Goal: Task Accomplishment & Management: Manage account settings

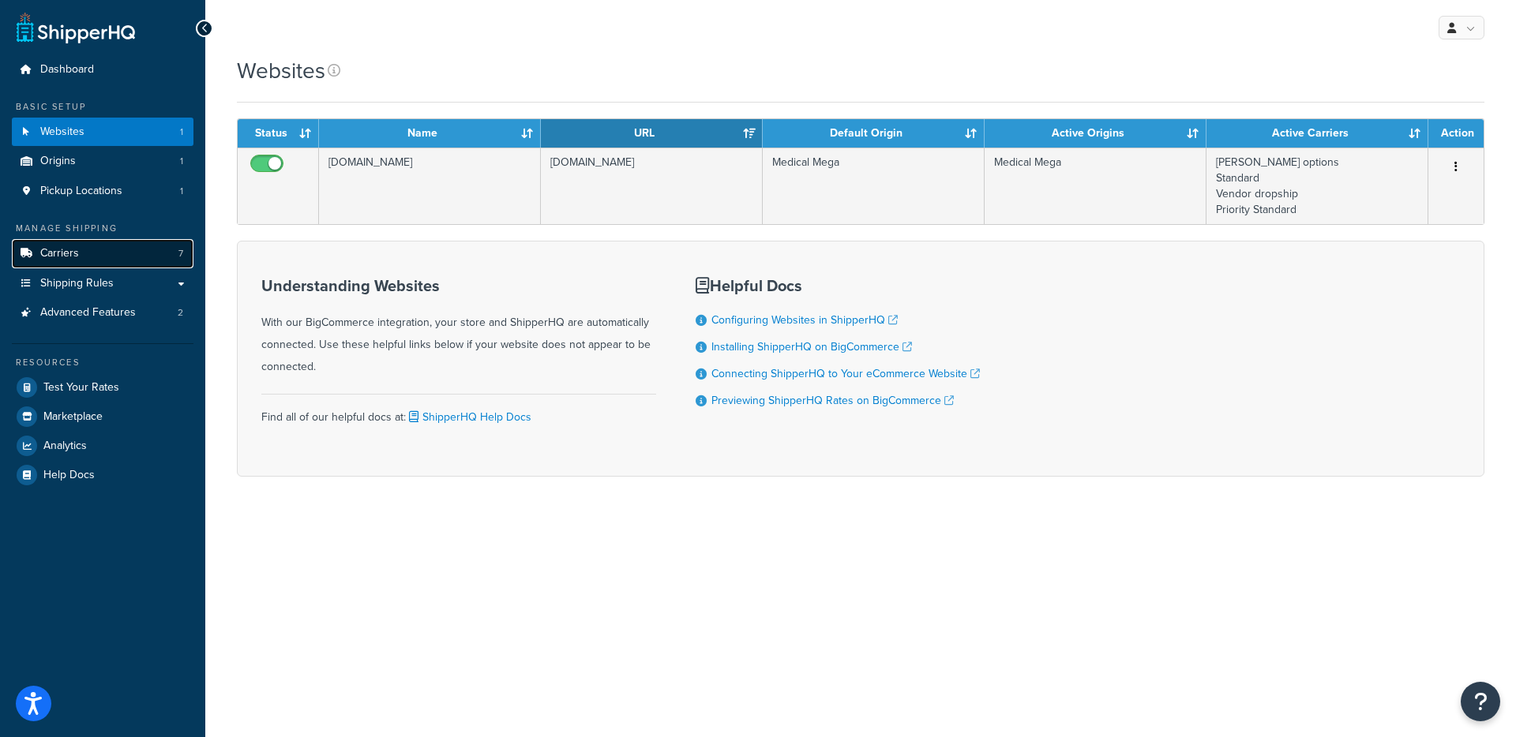
click at [90, 250] on link "Carriers 7" at bounding box center [103, 253] width 182 height 29
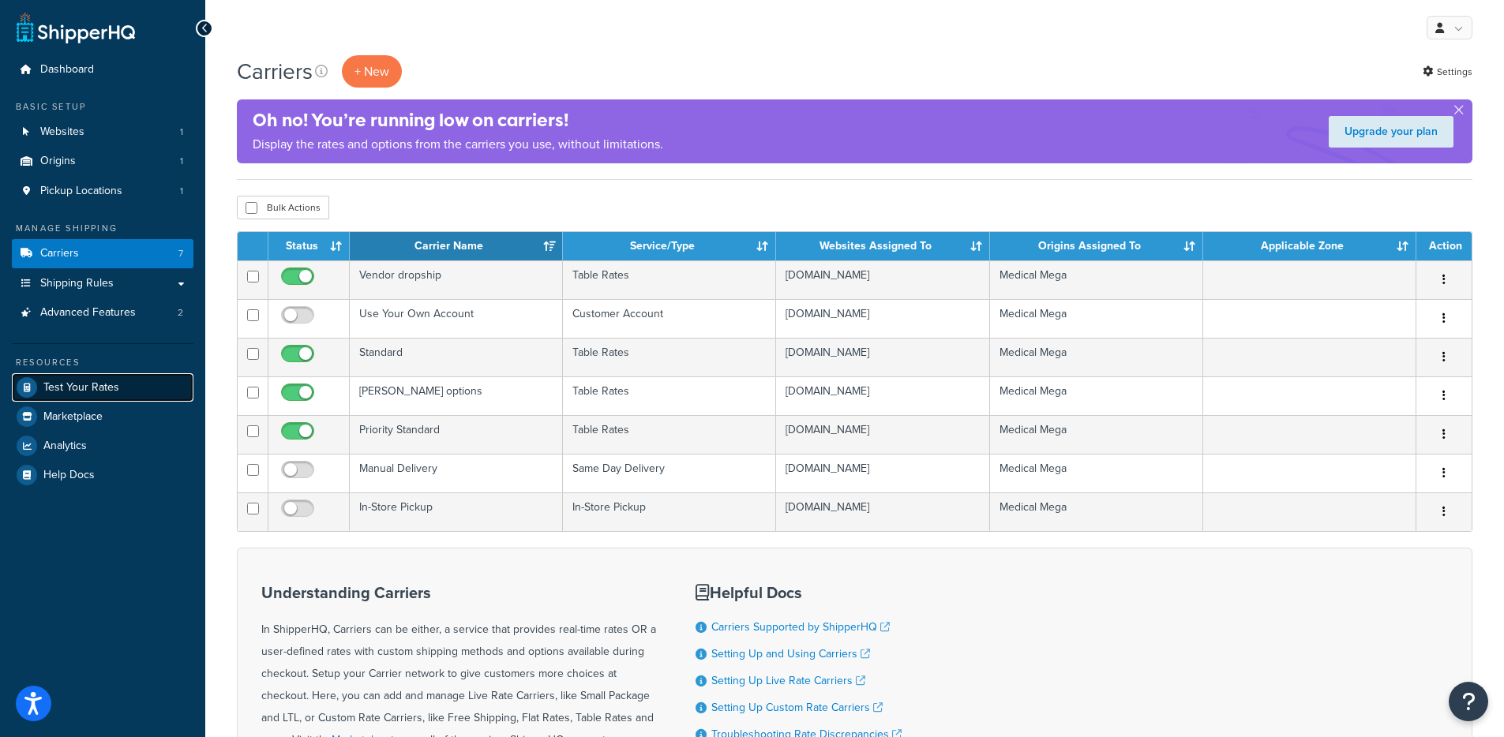
click at [74, 394] on link "Test Your Rates" at bounding box center [103, 387] width 182 height 28
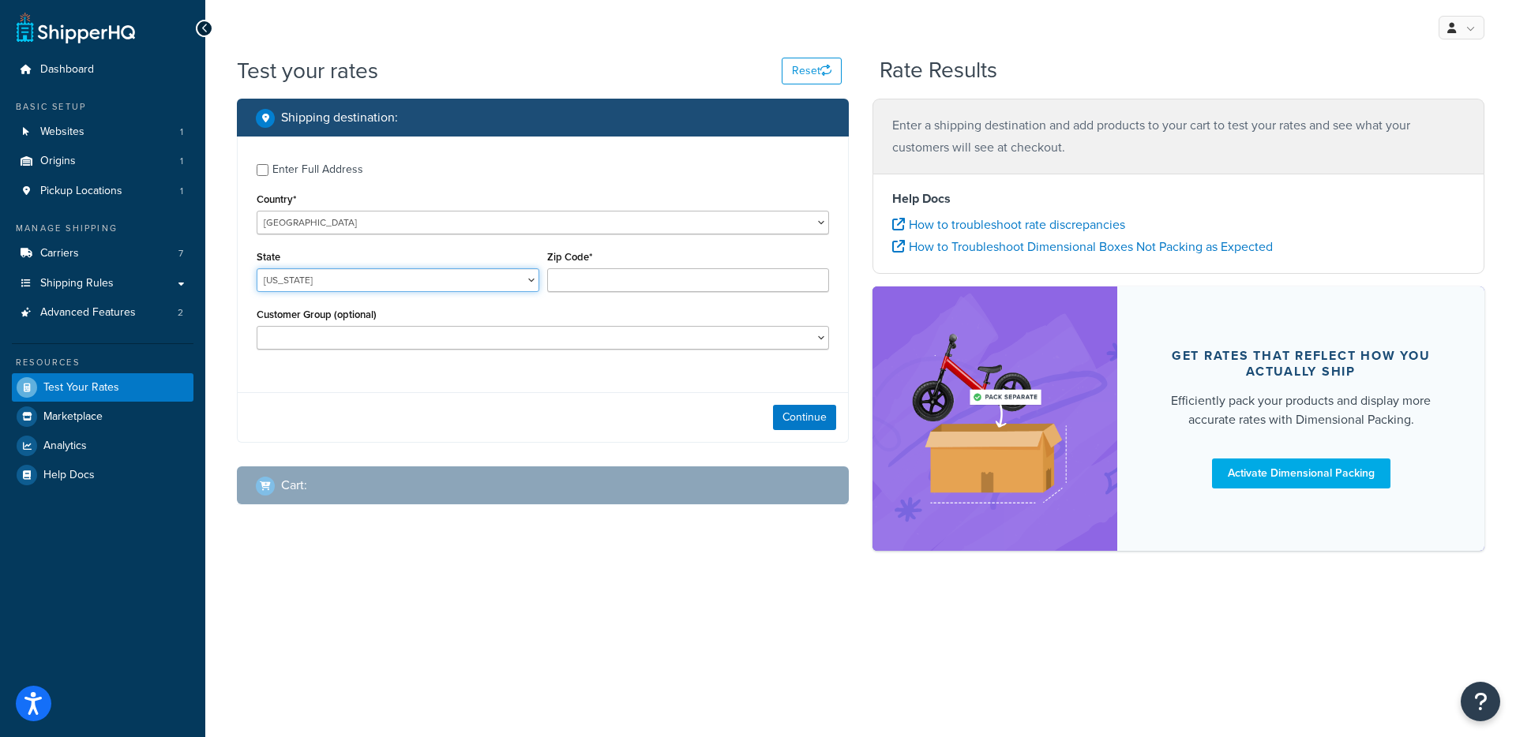
click at [407, 276] on select "Alabama Alaska American Samoa Arizona Arkansas Armed Forces Americas Armed Forc…" at bounding box center [398, 280] width 283 height 24
select select "TX"
click at [590, 289] on input "Zip Code*" at bounding box center [688, 280] width 283 height 24
type input "78759"
click at [826, 413] on button "Continue" at bounding box center [804, 417] width 63 height 25
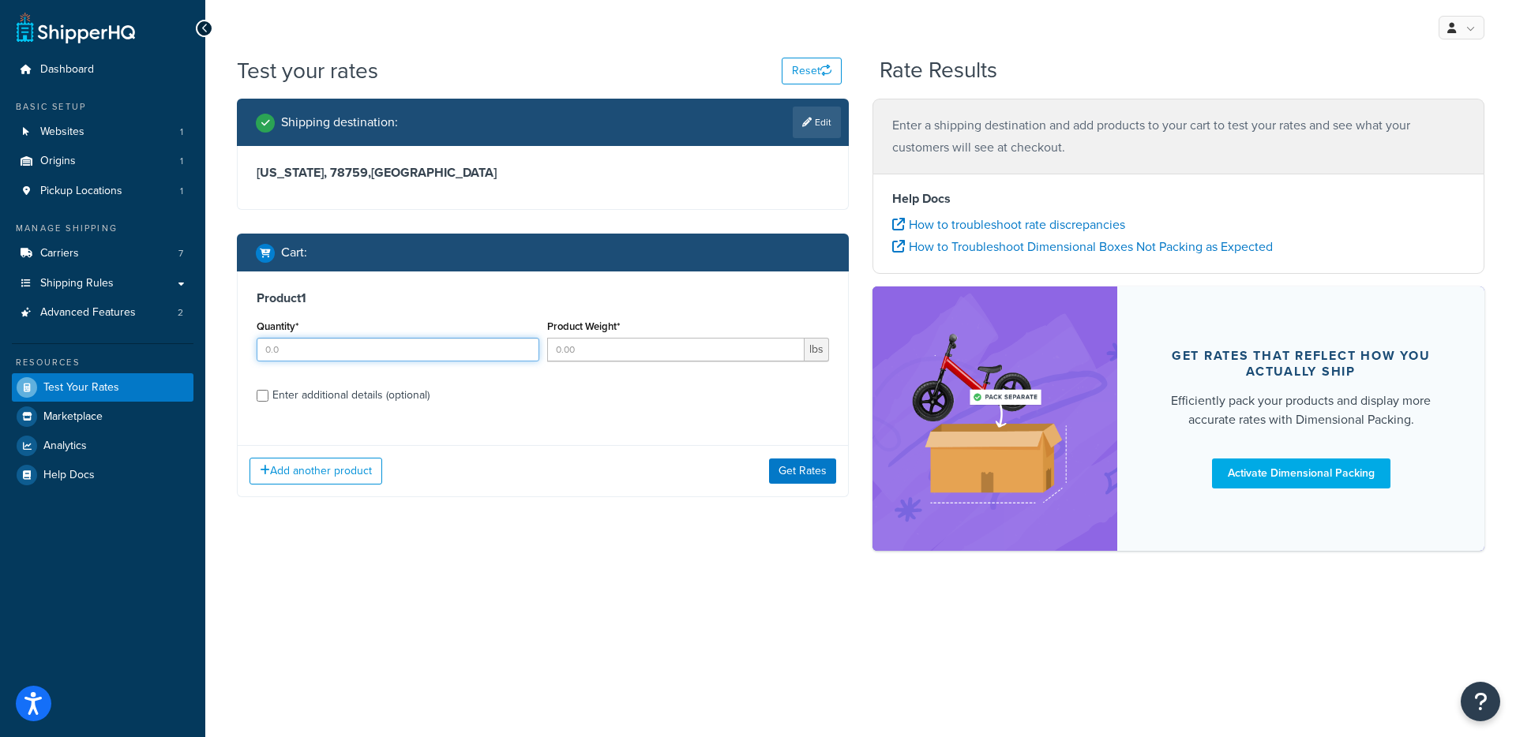
click at [423, 340] on input "Quantity*" at bounding box center [398, 350] width 283 height 24
type input "1"
click at [598, 355] on input "Product Weight*" at bounding box center [676, 350] width 258 height 24
type input "1"
click at [787, 467] on button "Get Rates" at bounding box center [802, 471] width 67 height 25
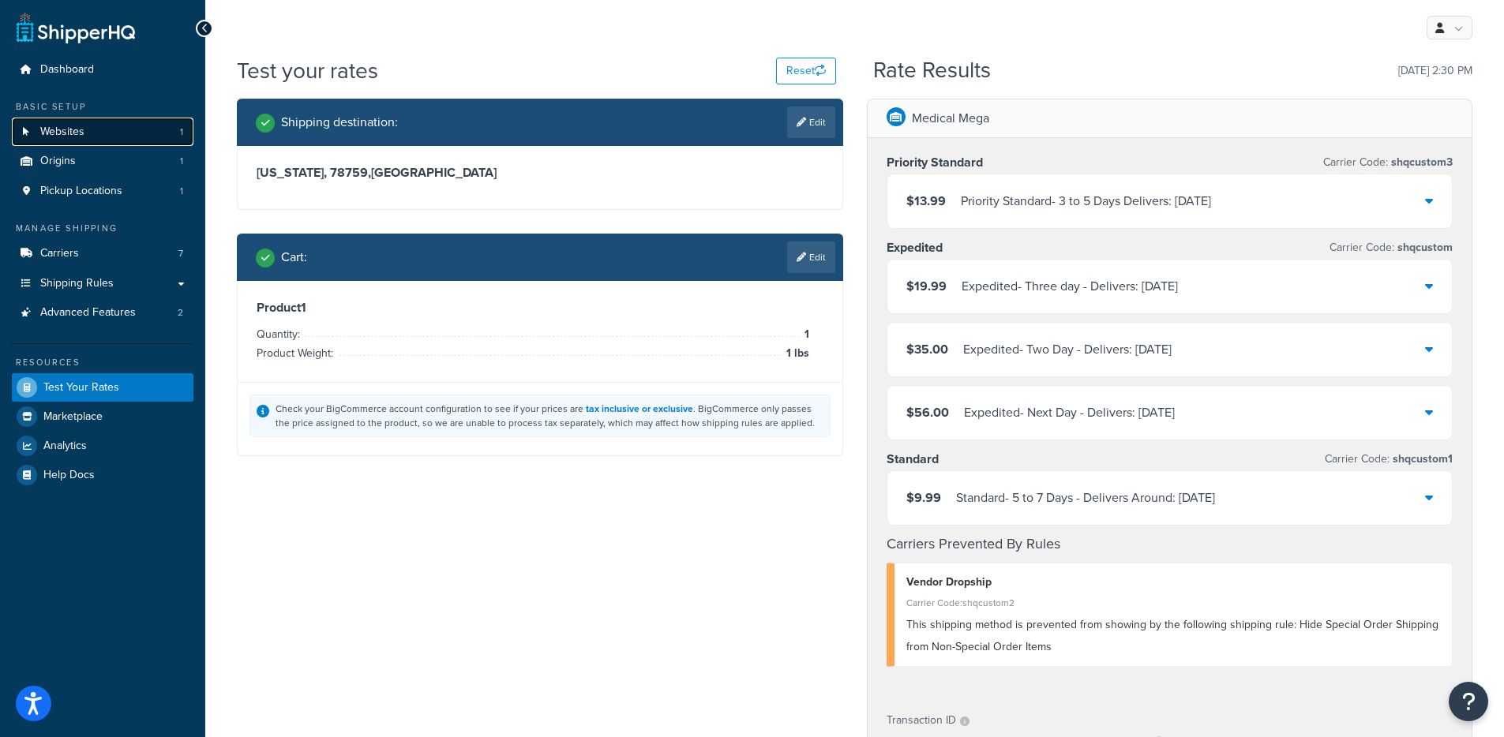
click at [86, 129] on link "Websites 1" at bounding box center [103, 132] width 182 height 29
click at [111, 325] on link "Advanced Features 2" at bounding box center [103, 312] width 182 height 29
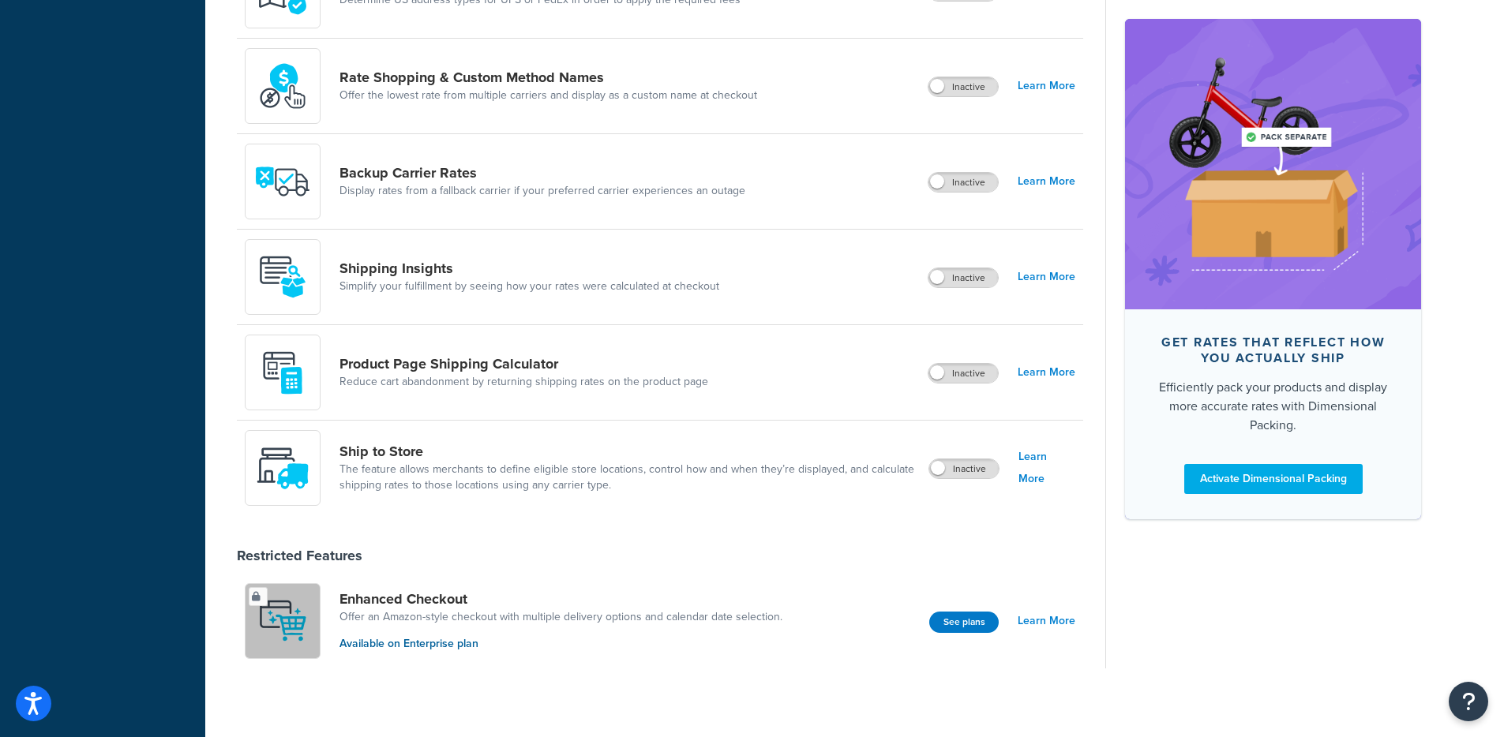
scroll to position [875, 0]
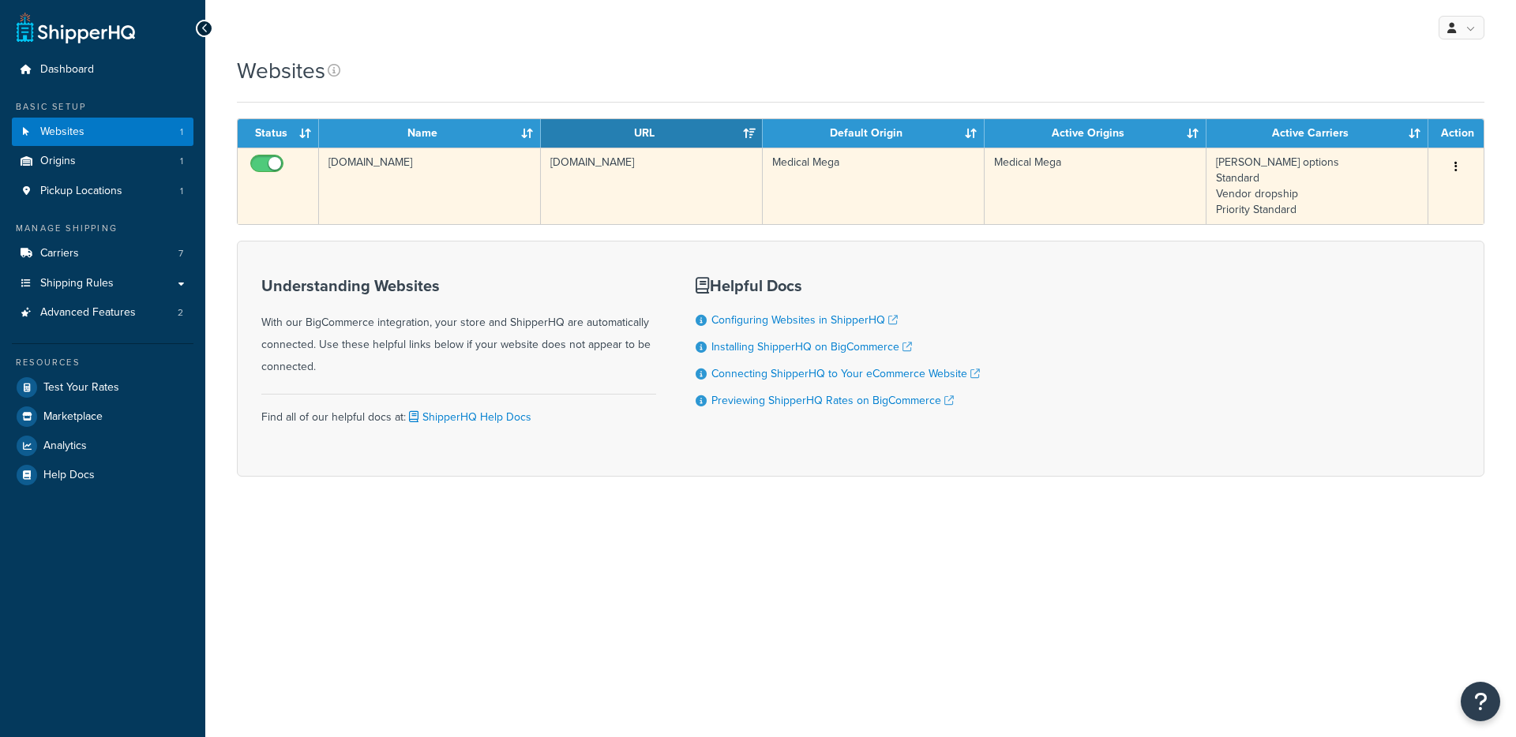
click at [557, 179] on td "[DOMAIN_NAME]" at bounding box center [652, 186] width 222 height 77
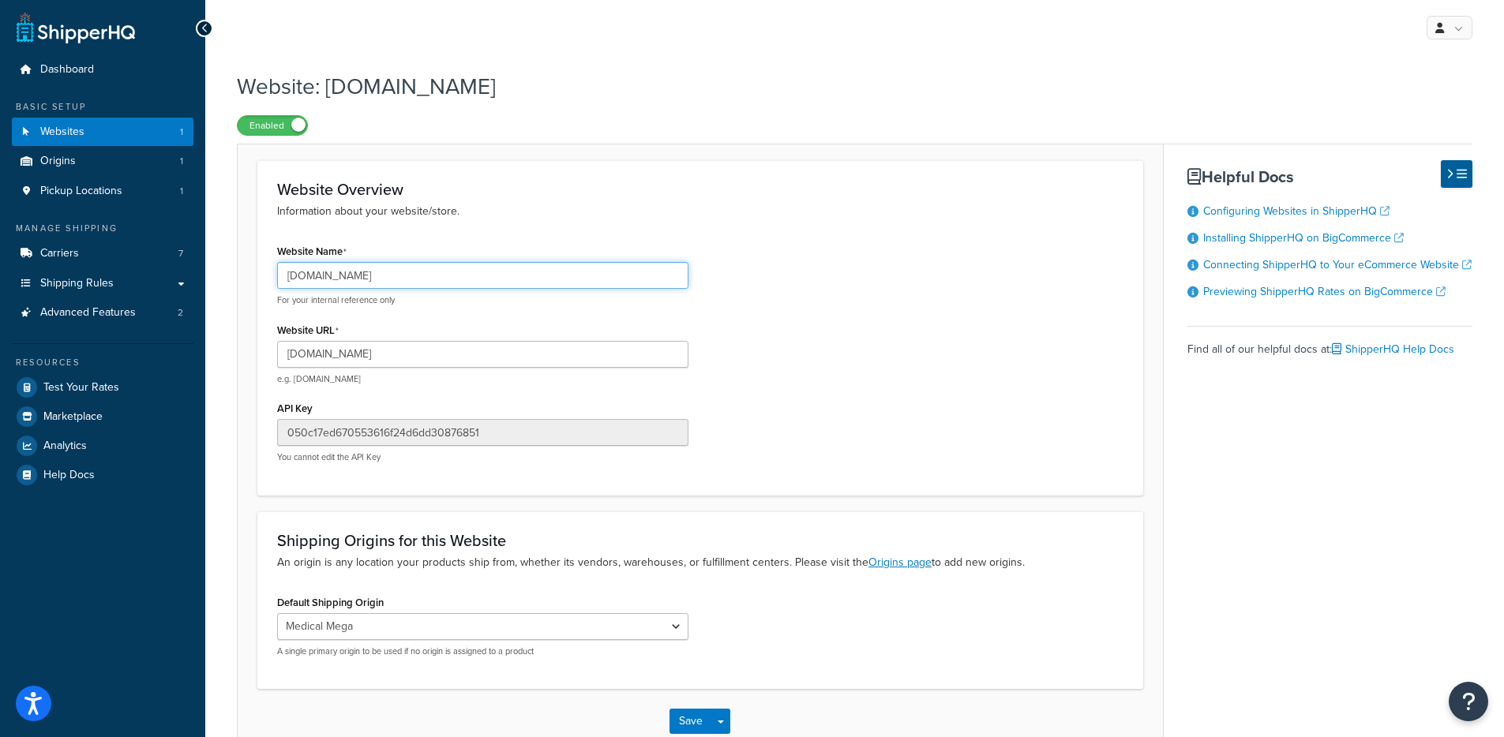
drag, startPoint x: 531, startPoint y: 278, endPoint x: 253, endPoint y: 274, distance: 278.0
click at [253, 274] on form "Website Overview Information about your website/store. Website Name medical-meg…" at bounding box center [700, 457] width 925 height 594
click at [1072, 94] on h1 "Website: medical-mega.mybigcommerce.com" at bounding box center [845, 86] width 1216 height 31
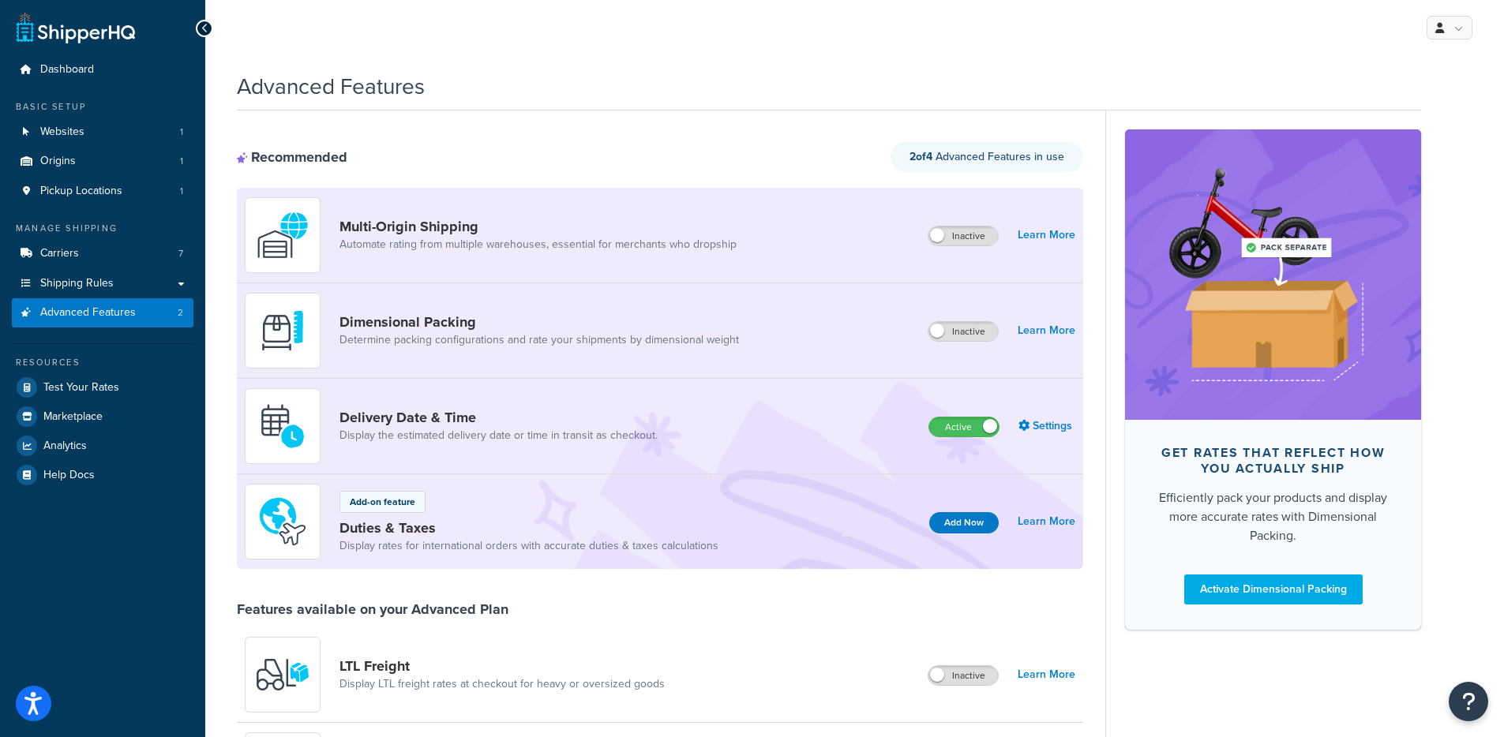
click at [424, 149] on div "Recommended 2 of 4 Advanced Features in use" at bounding box center [660, 157] width 846 height 30
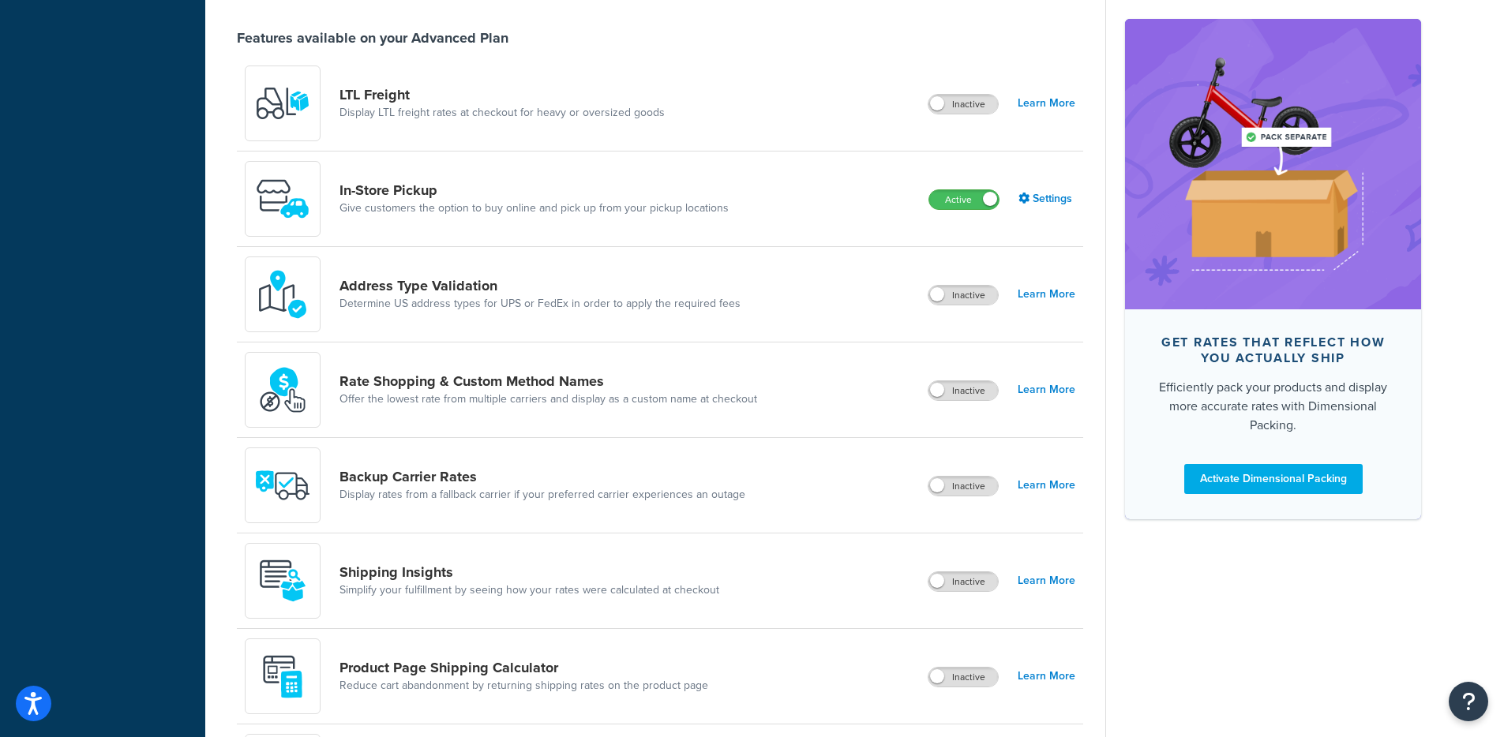
scroll to position [783, 0]
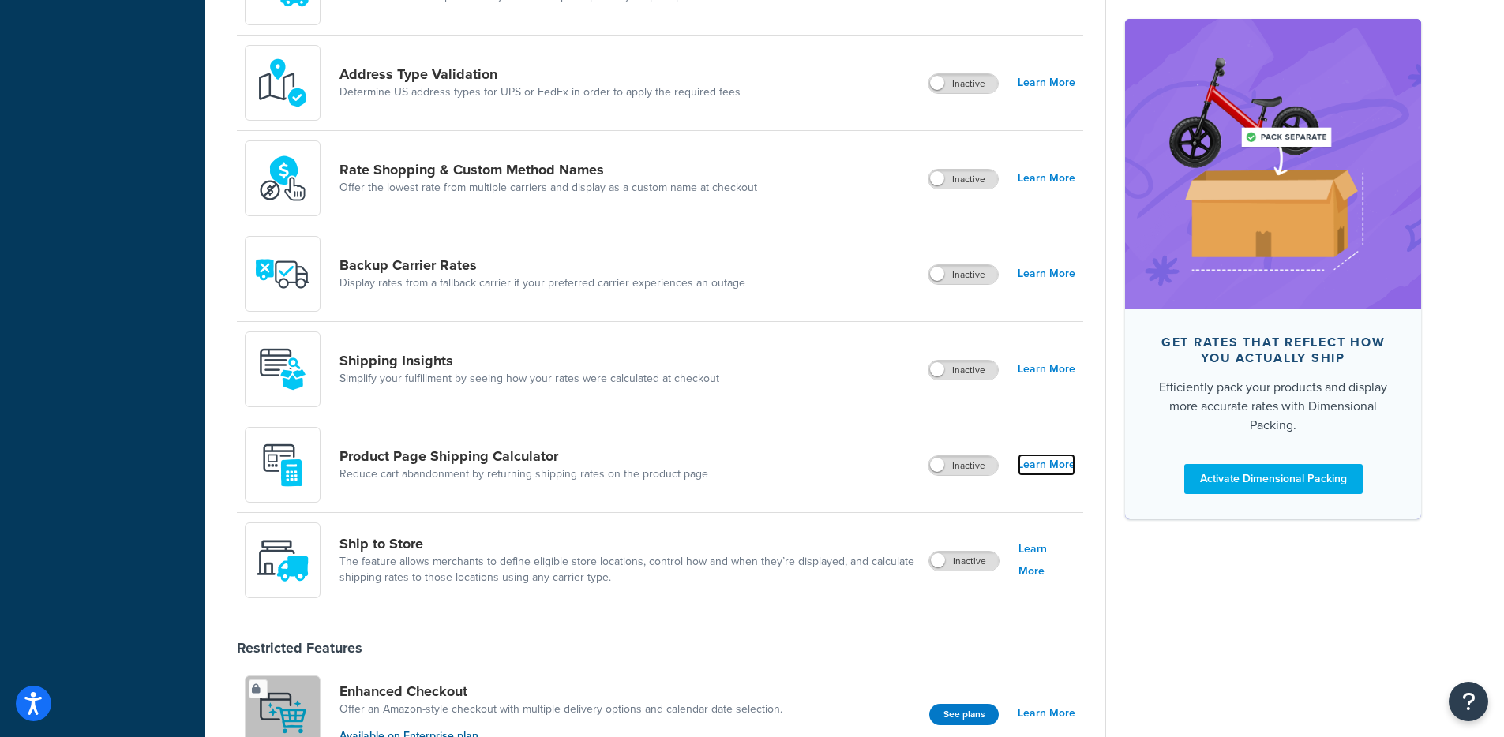
click at [1022, 463] on link "Learn More" at bounding box center [1047, 465] width 58 height 22
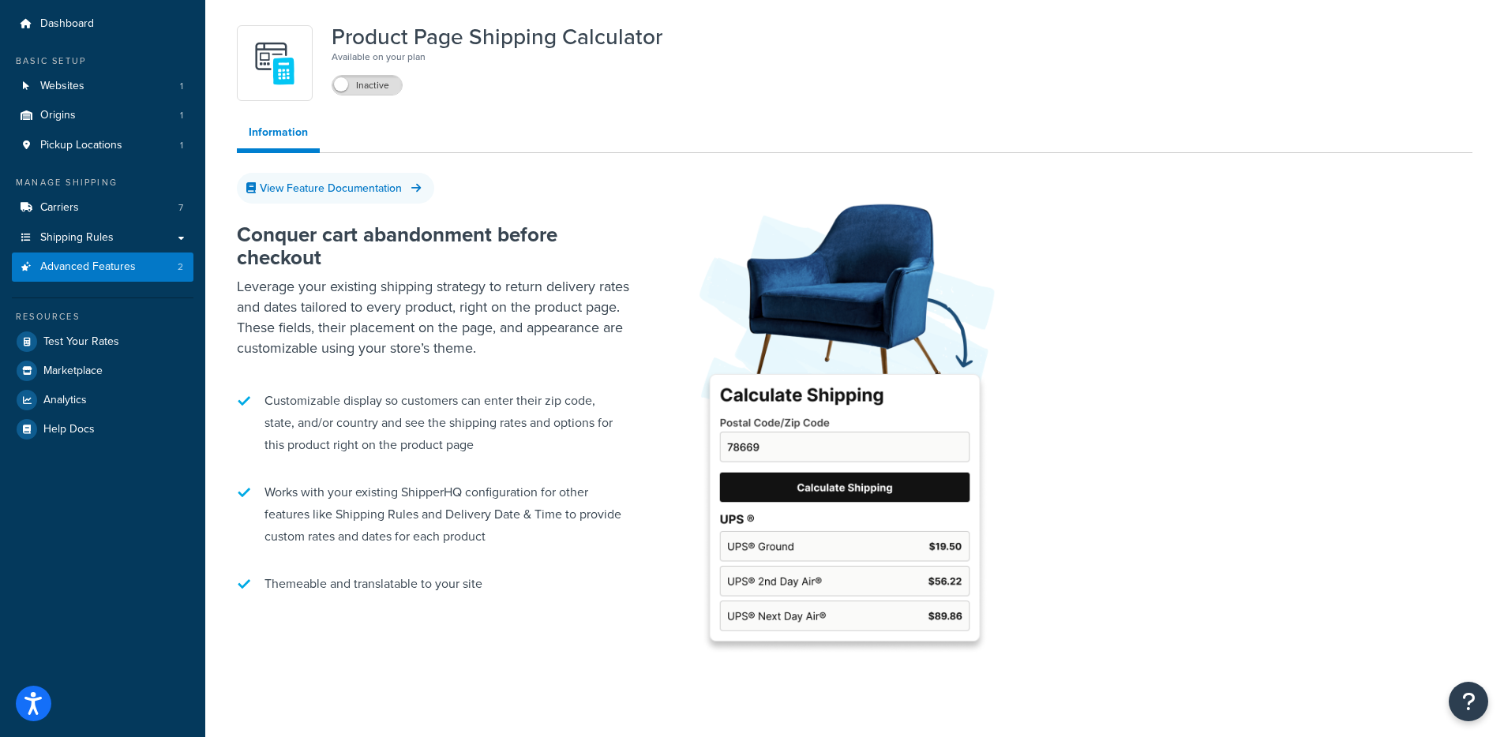
scroll to position [47, 0]
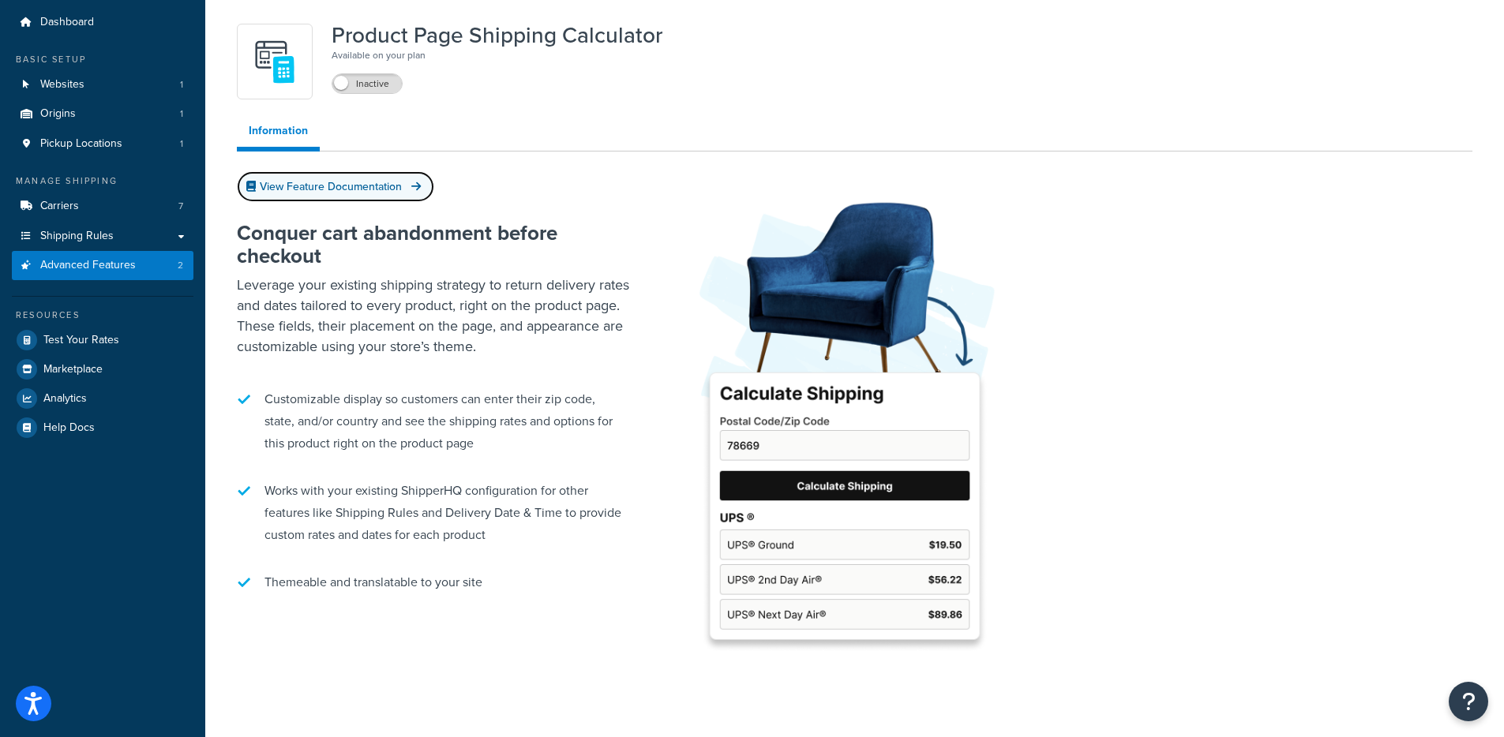
click at [363, 188] on link "View Feature Documentation" at bounding box center [335, 186] width 197 height 31
click at [328, 133] on link "Settings" at bounding box center [352, 131] width 63 height 32
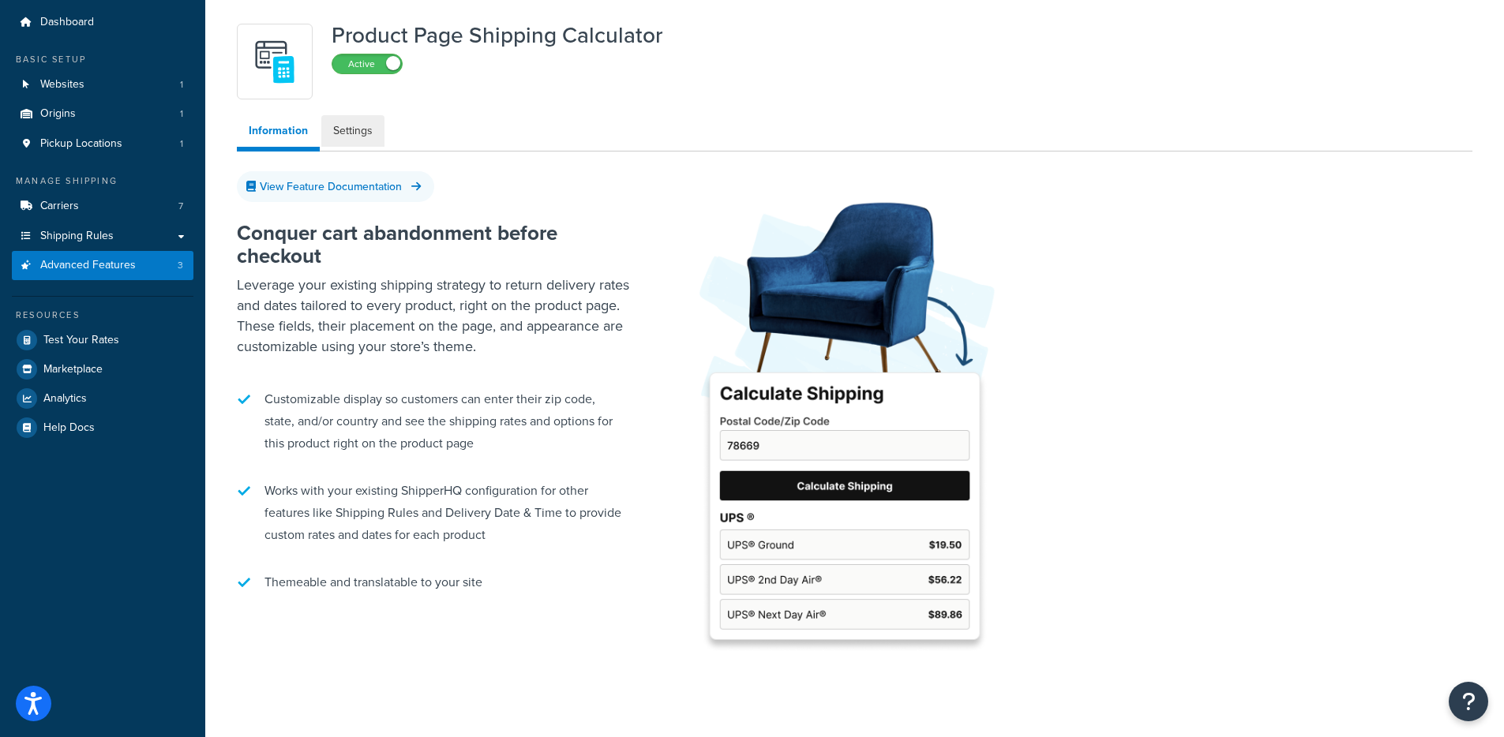
select select "US"
select select "false"
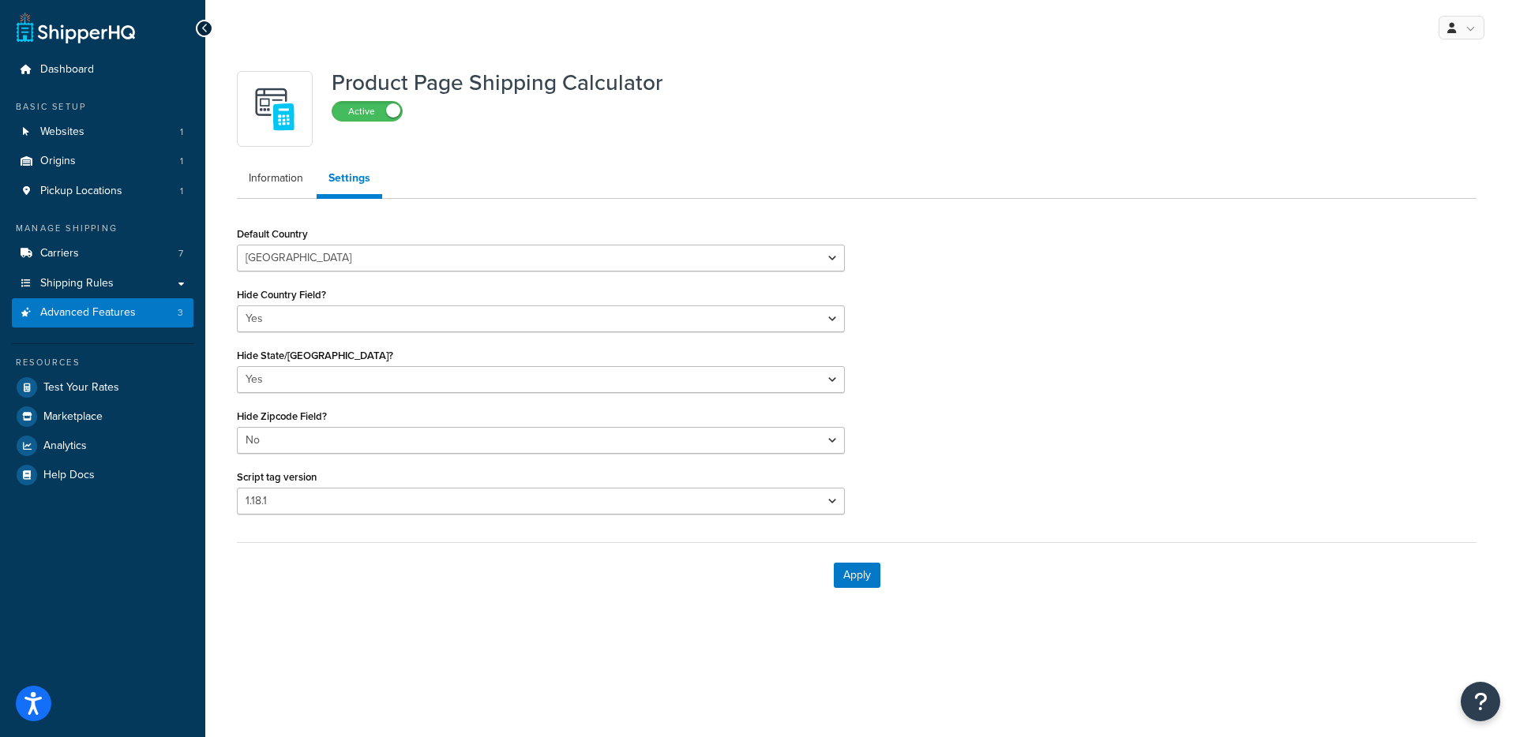
click at [602, 518] on div "Default Country [GEOGRAPHIC_DATA] [GEOGRAPHIC_DATA] [GEOGRAPHIC_DATA] [GEOGRAPH…" at bounding box center [541, 375] width 632 height 304
click at [606, 502] on select "Please select a script tag 1.18.1 1.20.1" at bounding box center [541, 501] width 608 height 27
select select "31"
click at [237, 488] on select "Please select a script tag 1.18.1 1.20.1" at bounding box center [541, 501] width 608 height 27
click at [861, 580] on button "Apply" at bounding box center [857, 575] width 47 height 25
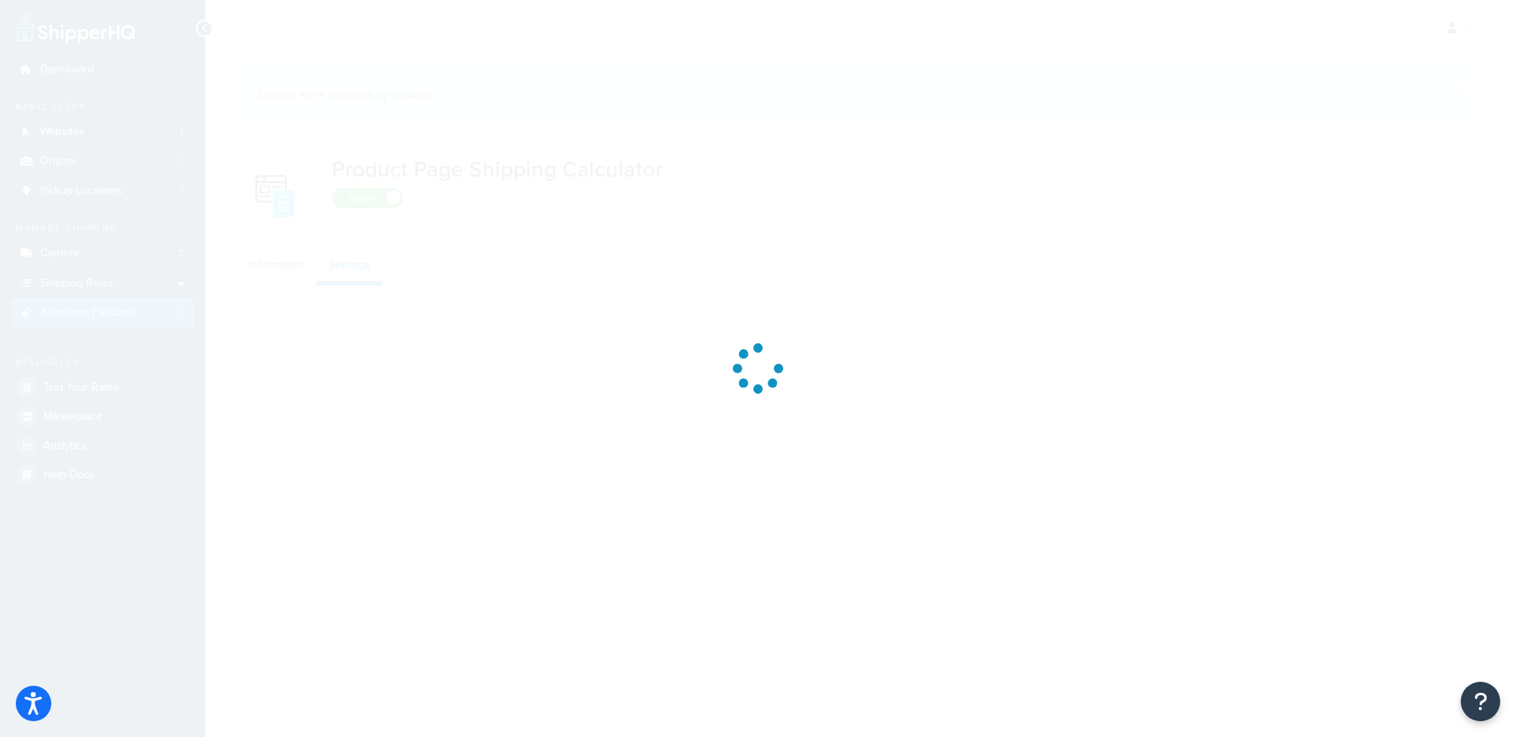
select select "US"
select select "false"
select select "31"
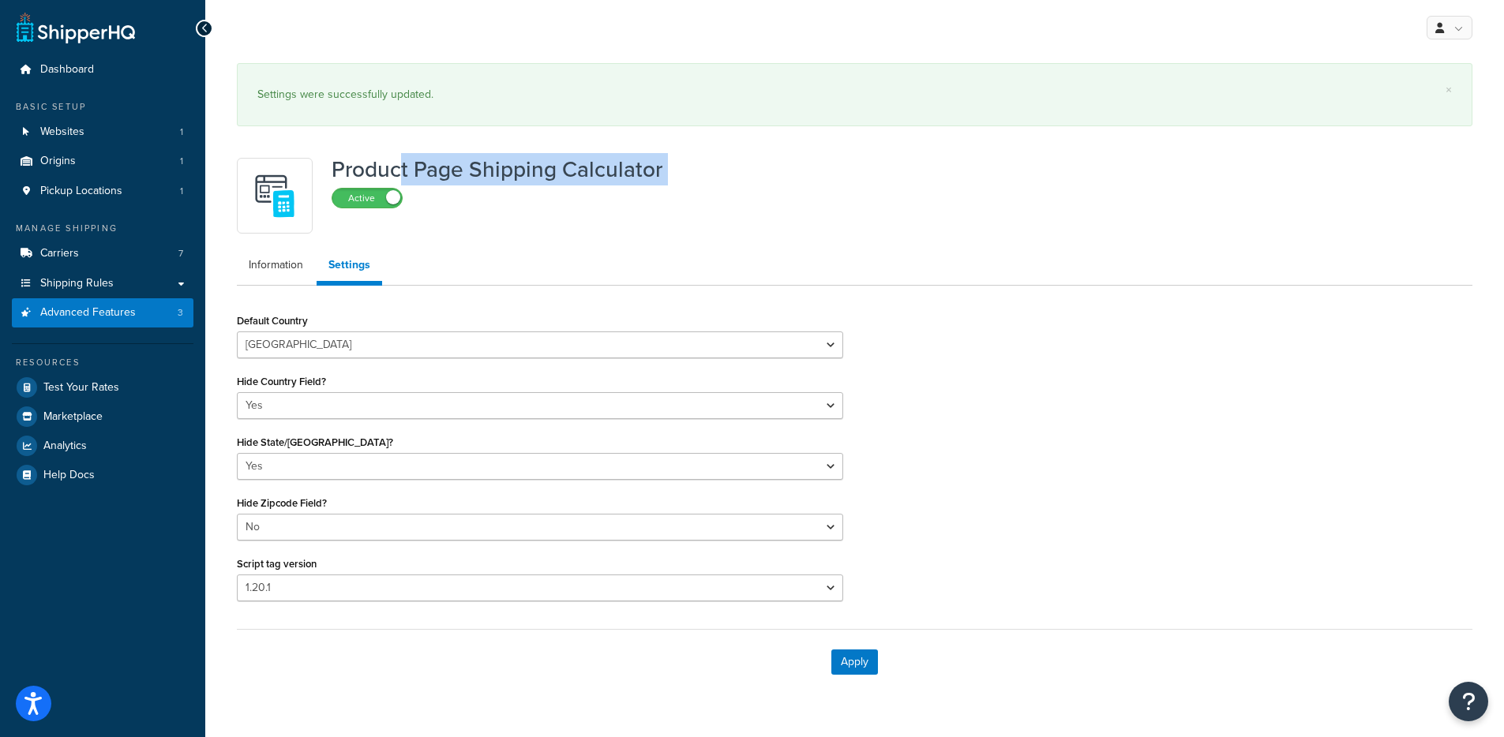
drag, startPoint x: 396, startPoint y: 171, endPoint x: 631, endPoint y: 190, distance: 236.1
click at [623, 188] on div "Product Page Shipping Calculator Active" at bounding box center [497, 196] width 331 height 76
click at [674, 171] on div "Product Page Shipping Calculator Active" at bounding box center [855, 196] width 1236 height 76
drag, startPoint x: 665, startPoint y: 169, endPoint x: 352, endPoint y: 163, distance: 312.7
click at [353, 163] on div "Product Page Shipping Calculator Active" at bounding box center [855, 196] width 1236 height 76
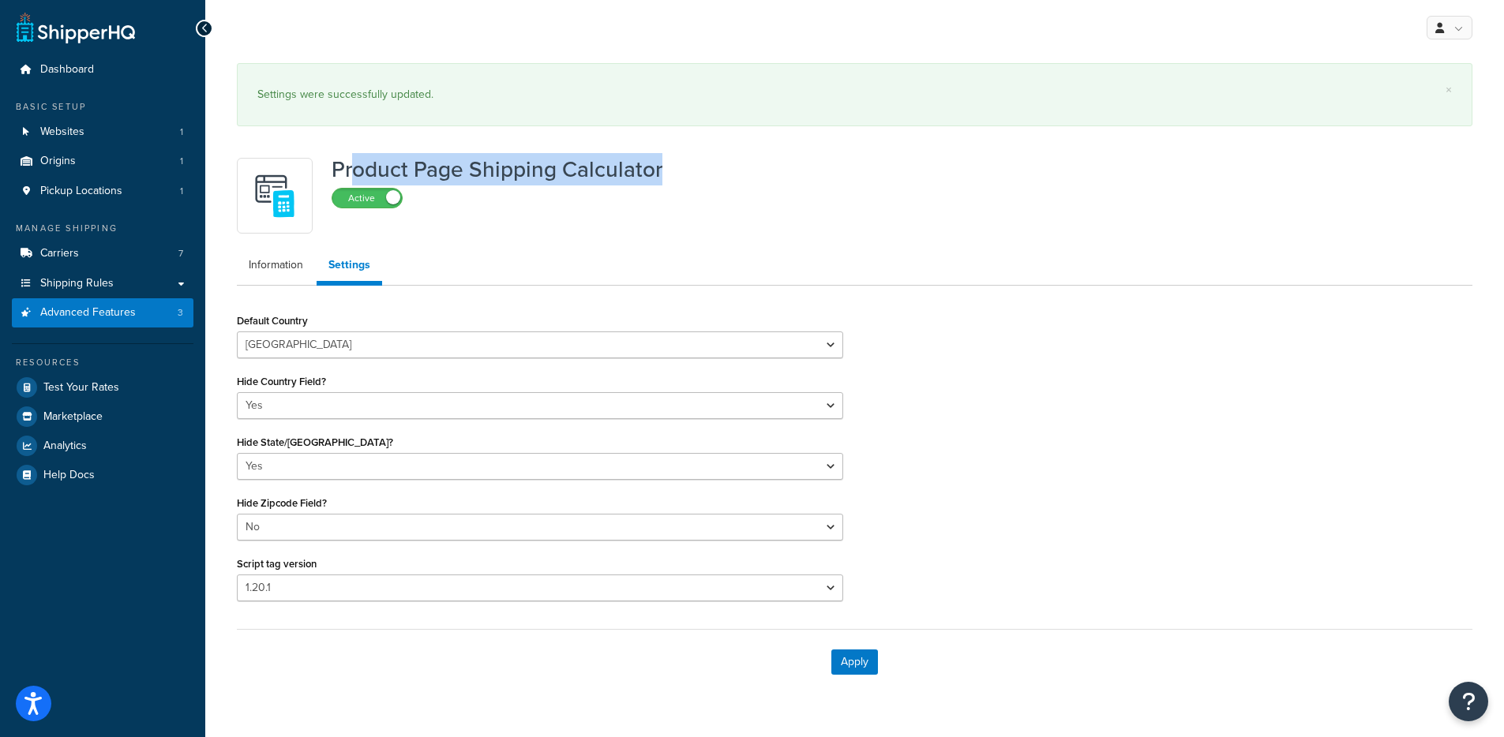
click at [352, 163] on h1 "Product Page Shipping Calculator" at bounding box center [497, 170] width 331 height 24
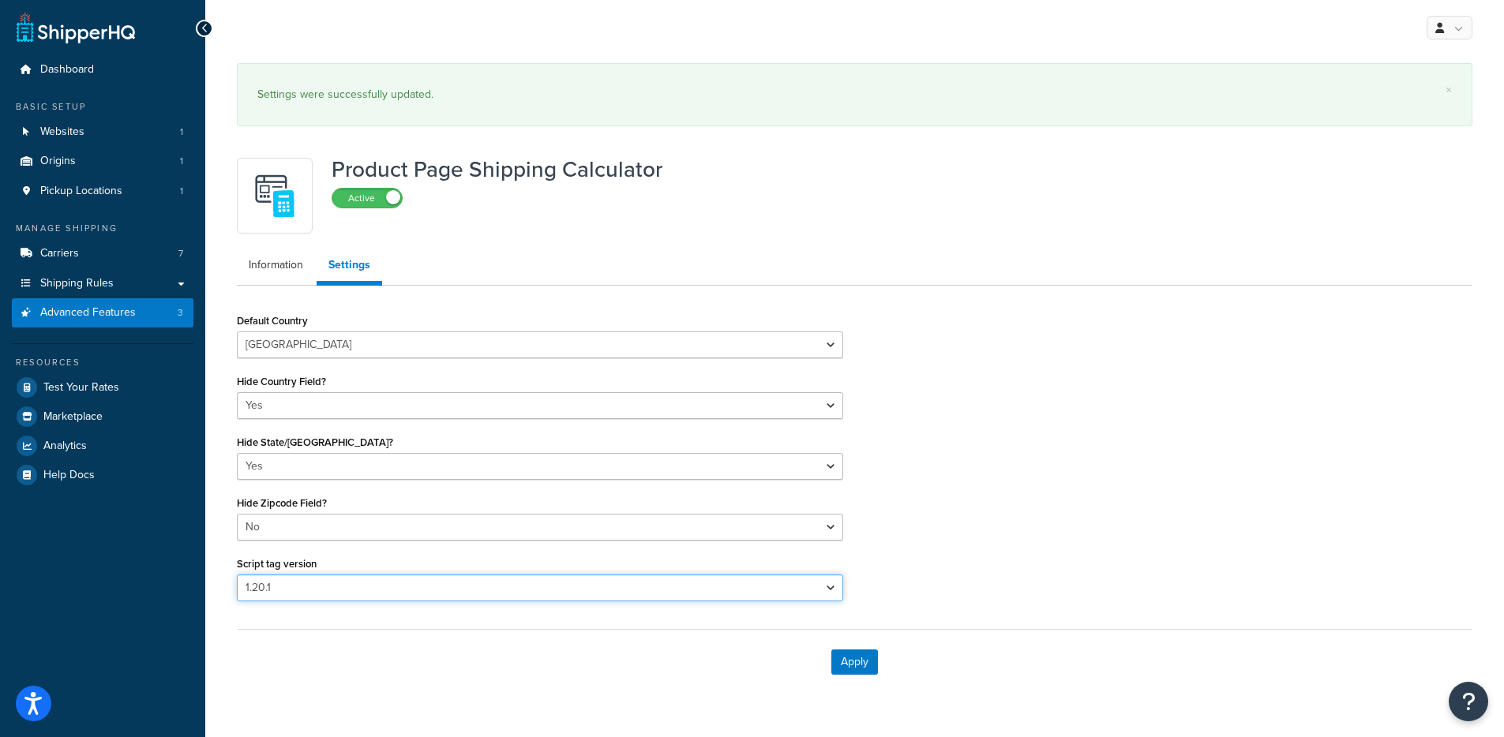
click at [262, 594] on select "Please select a script tag 1.18.1 1.20.1" at bounding box center [540, 588] width 606 height 27
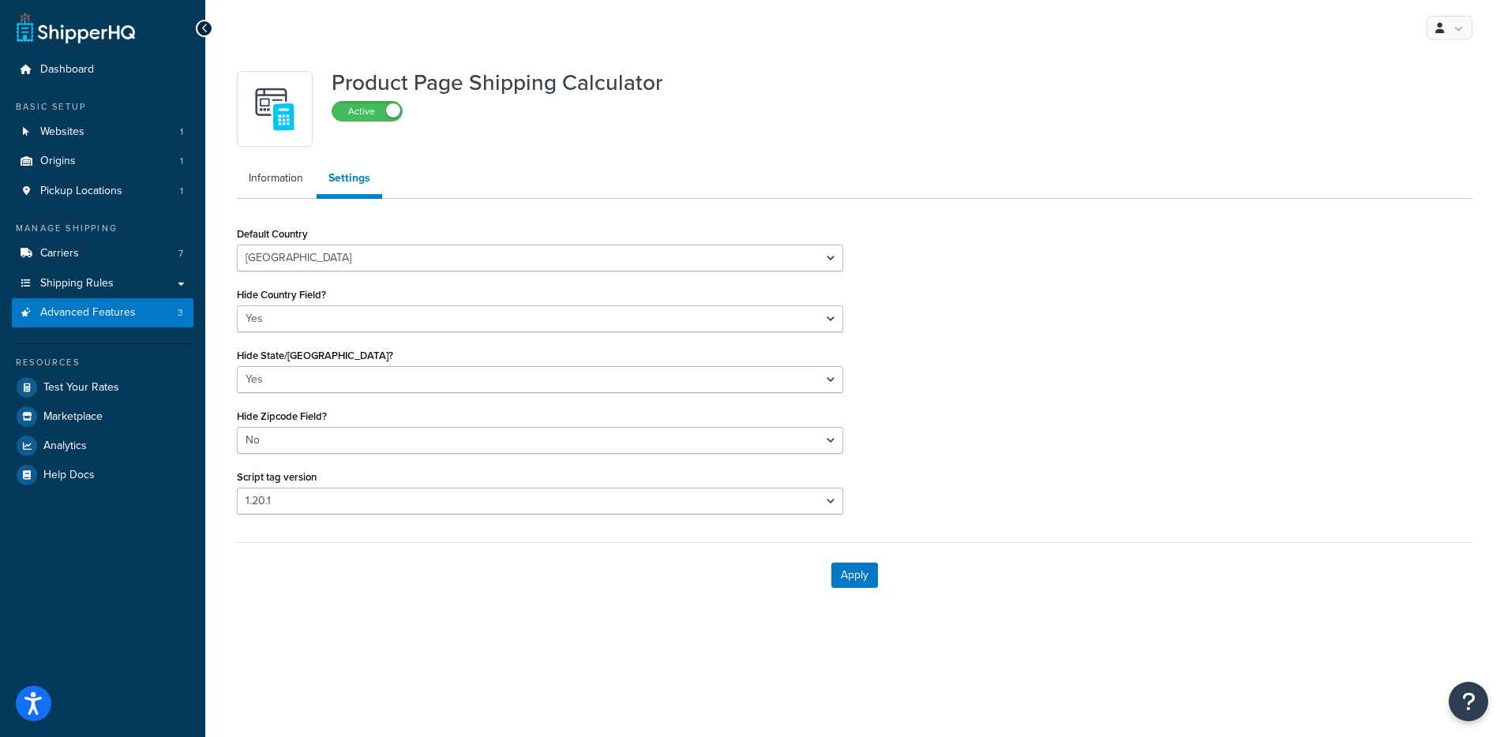
click at [281, 600] on form "Default Country [GEOGRAPHIC_DATA] [GEOGRAPHIC_DATA] [GEOGRAPHIC_DATA] [GEOGRAPH…" at bounding box center [855, 415] width 1236 height 385
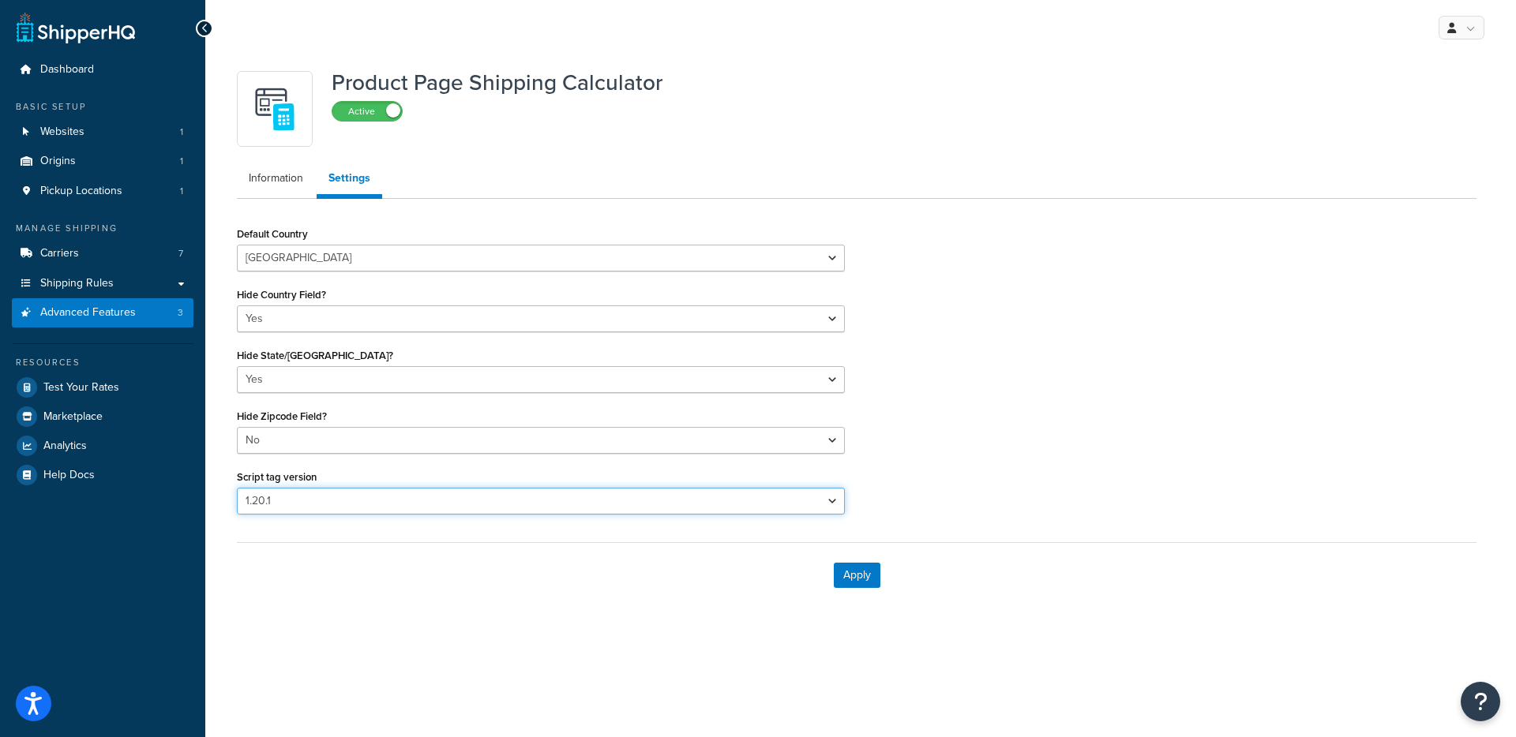
click at [306, 501] on select "Please select a script tag 1.18.1 1.20.1" at bounding box center [541, 501] width 608 height 27
click at [925, 247] on div "Default Country [GEOGRAPHIC_DATA] [GEOGRAPHIC_DATA] [GEOGRAPHIC_DATA] [GEOGRAPH…" at bounding box center [856, 375] width 1263 height 304
click at [872, 558] on div "Apply" at bounding box center [857, 575] width 1240 height 66
click at [869, 571] on button "Apply" at bounding box center [857, 575] width 47 height 25
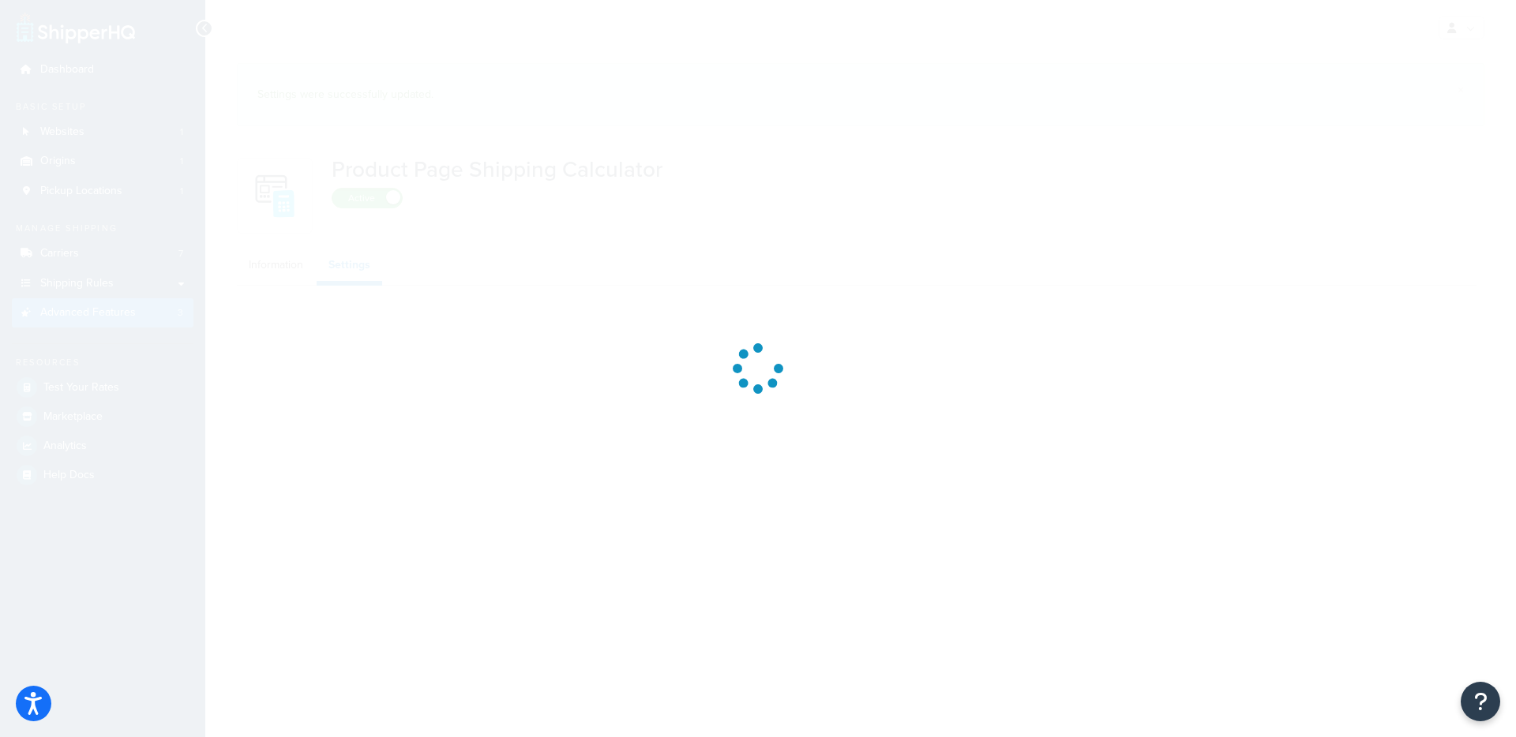
select select "US"
select select "false"
select select "31"
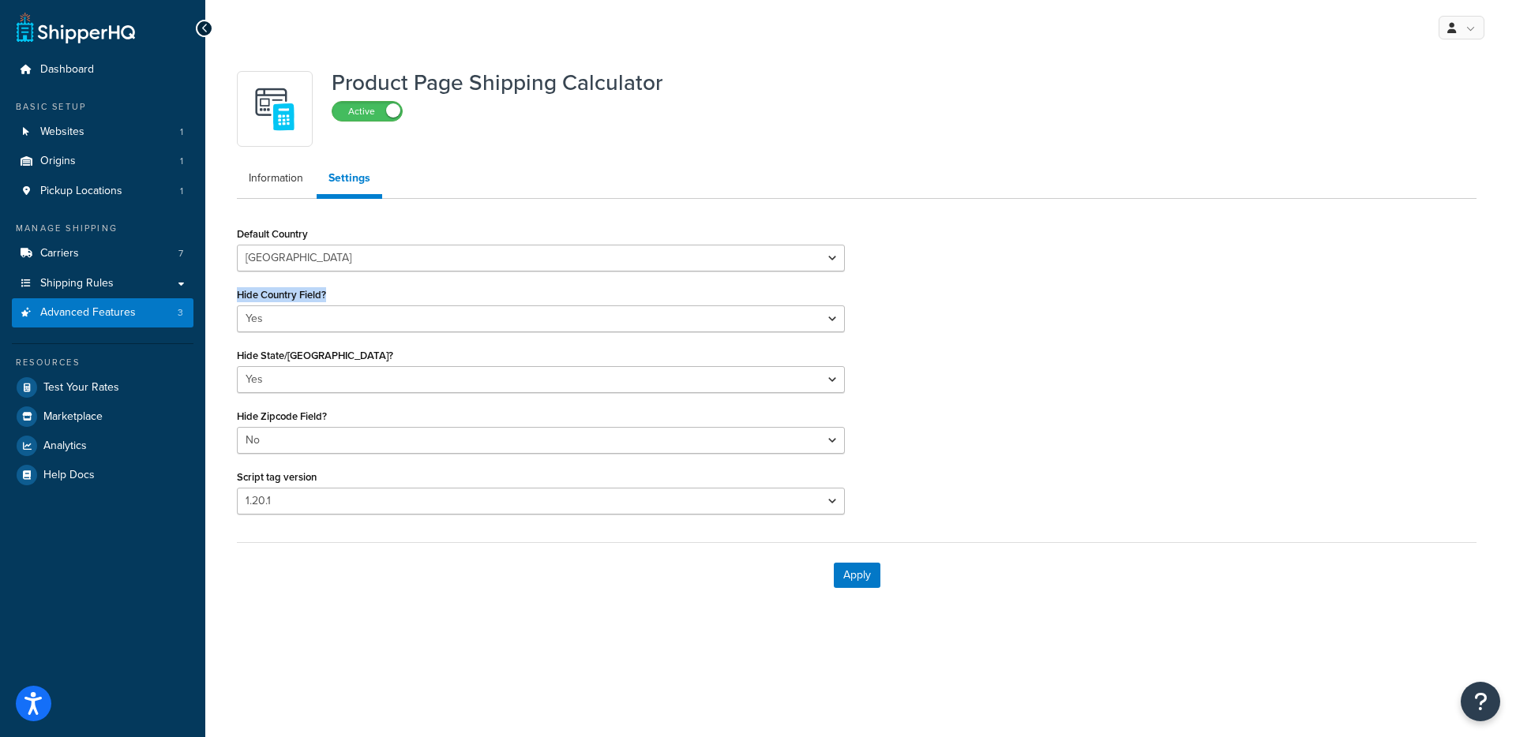
drag, startPoint x: 1113, startPoint y: 287, endPoint x: 1110, endPoint y: 418, distance: 131.1
click at [1116, 311] on div "Default Country [GEOGRAPHIC_DATA] [GEOGRAPHIC_DATA] [GEOGRAPHIC_DATA] [GEOGRAPH…" at bounding box center [856, 375] width 1263 height 304
click at [431, 654] on div "My Profile Billing Global Settings Contact Us Logout Product Page Shipping Calc…" at bounding box center [860, 368] width 1311 height 737
drag, startPoint x: 693, startPoint y: 83, endPoint x: 459, endPoint y: 82, distance: 234.5
click at [459, 82] on div "Product Page Shipping Calculator Active" at bounding box center [857, 109] width 1240 height 76
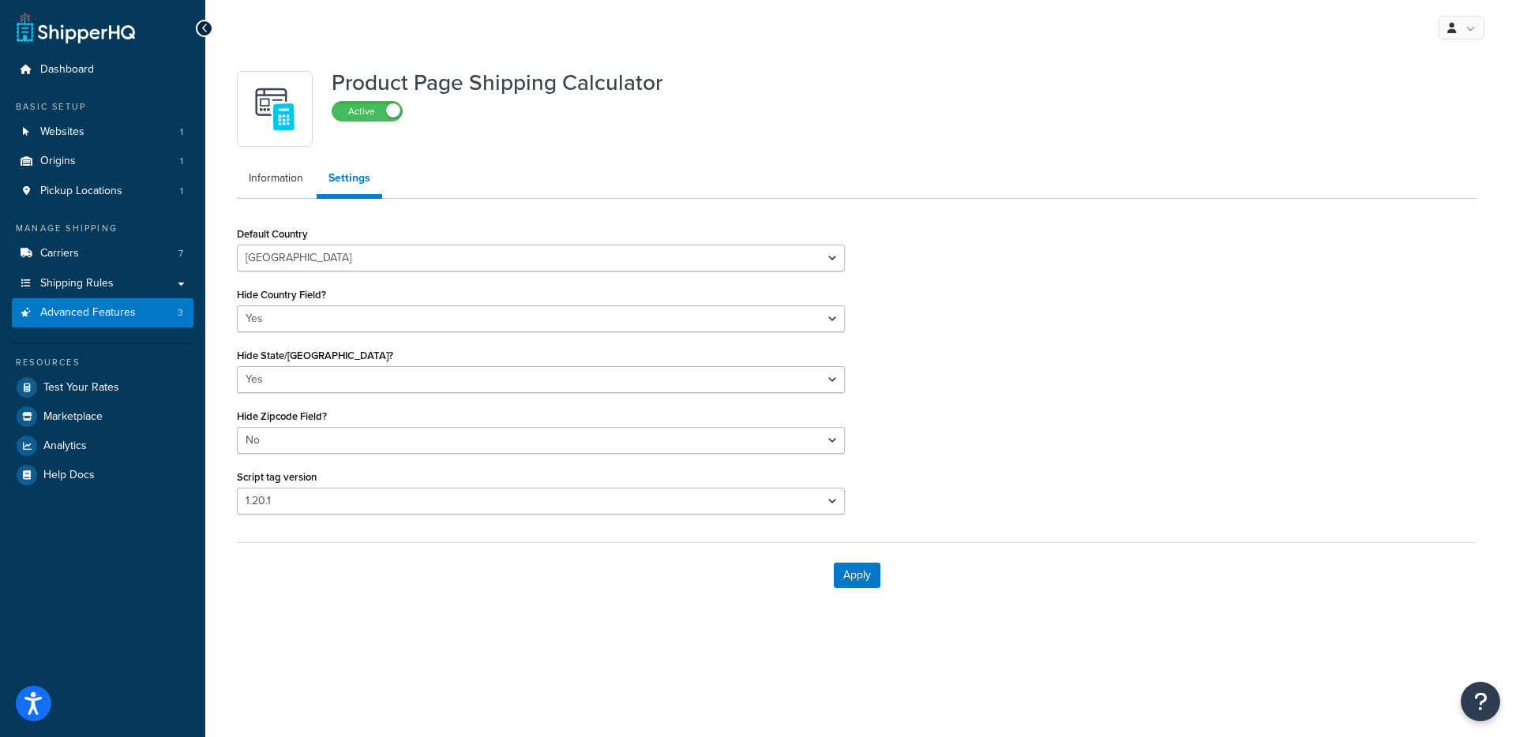
click at [475, 77] on h1 "Product Page Shipping Calculator" at bounding box center [497, 83] width 331 height 24
